Goal: Information Seeking & Learning: Learn about a topic

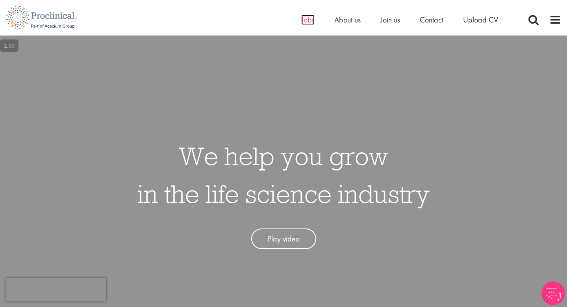
click at [312, 19] on span "Jobs" at bounding box center [307, 20] width 13 height 10
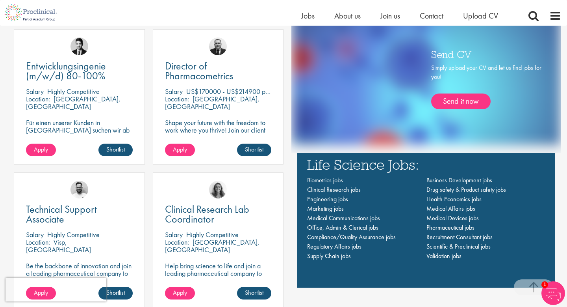
scroll to position [528, 0]
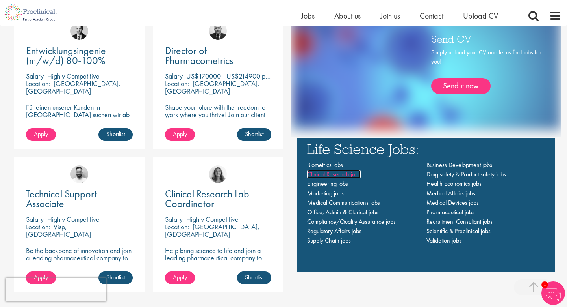
click at [345, 173] on span "Clinical Research jobs" at bounding box center [334, 174] width 54 height 8
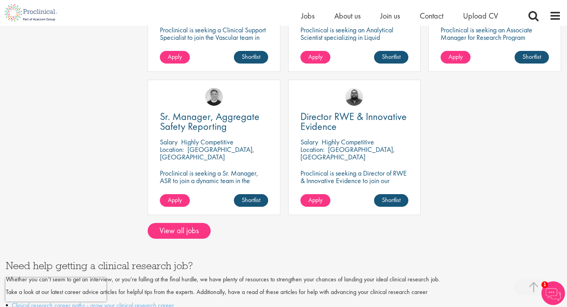
scroll to position [626, 0]
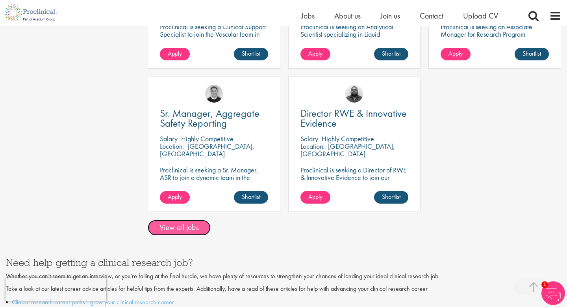
click at [190, 219] on link "View all jobs" at bounding box center [179, 227] width 63 height 16
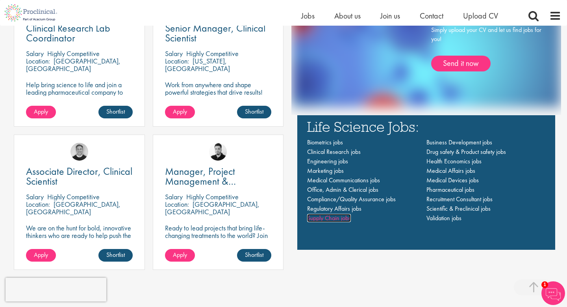
click at [325, 220] on span "Supply Chain jobs" at bounding box center [329, 218] width 44 height 8
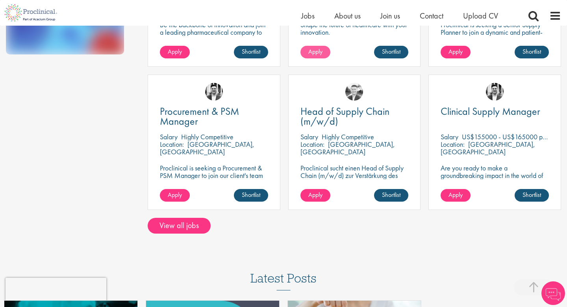
scroll to position [308, 0]
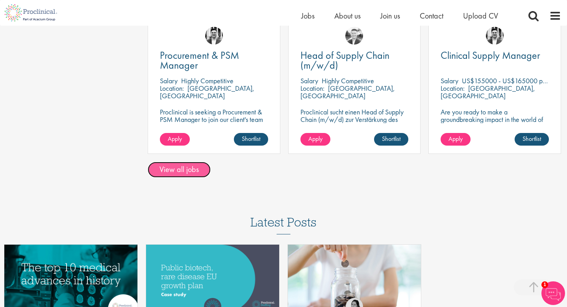
click at [190, 171] on link "View all jobs" at bounding box center [179, 170] width 63 height 16
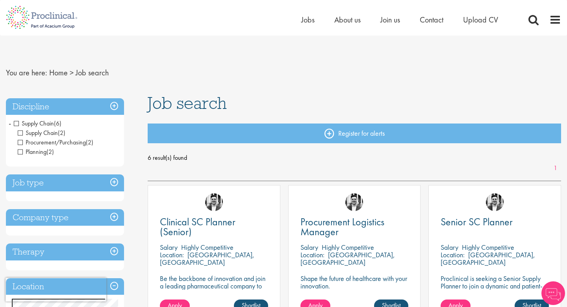
click at [35, 69] on span "You are here:" at bounding box center [26, 72] width 41 height 10
click at [30, 13] on img at bounding box center [42, 17] width 84 height 35
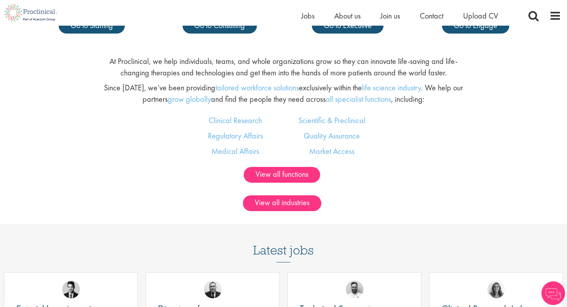
scroll to position [526, 0]
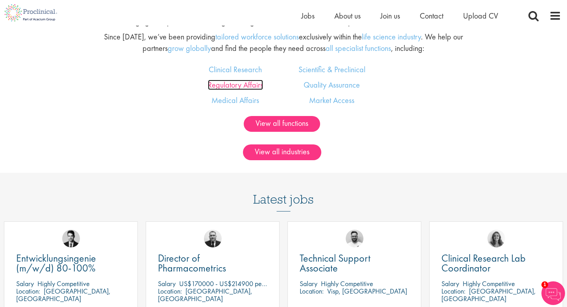
click at [235, 86] on link "Regulatory Affairs" at bounding box center [235, 85] width 55 height 10
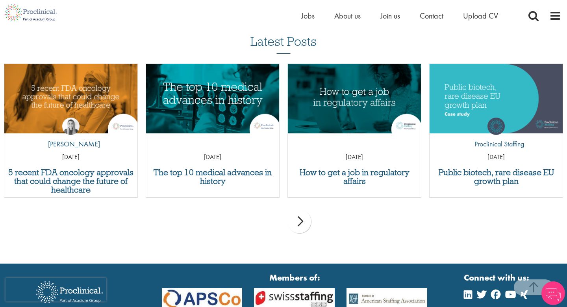
scroll to position [1119, 0]
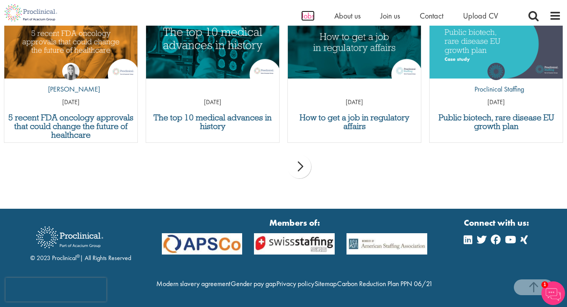
click at [308, 13] on span "Jobs" at bounding box center [307, 16] width 13 height 10
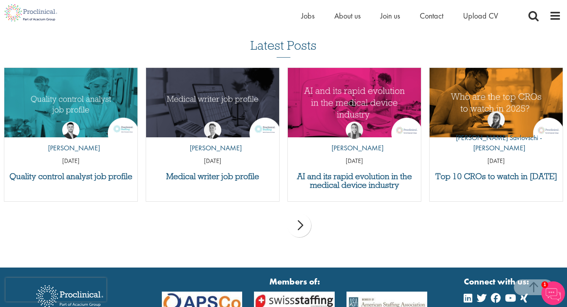
scroll to position [759, 0]
